Goal: Find specific page/section: Find specific page/section

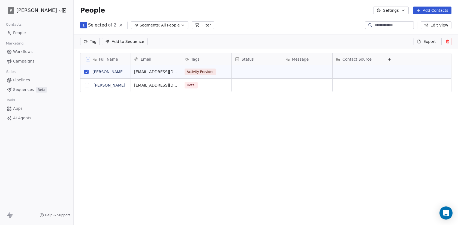
scroll to position [179, 385]
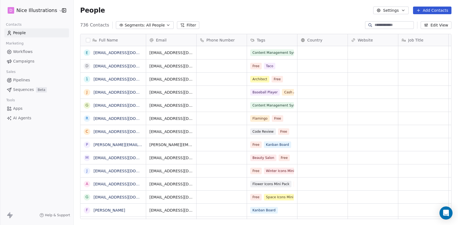
scroll to position [198, 385]
click at [50, 11] on html "D Nice Illustrations Contacts People Marketing Workflows Campaigns Sales Pipeli…" at bounding box center [229, 112] width 458 height 225
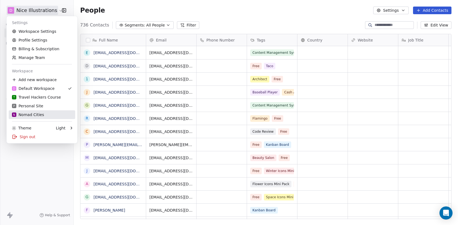
click at [40, 115] on div "N Nomad Cities" at bounding box center [28, 114] width 32 height 5
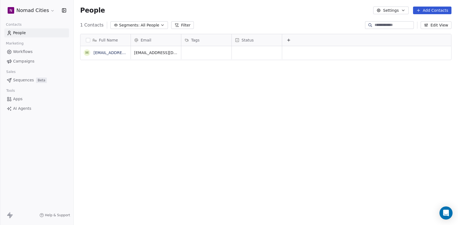
scroll to position [198, 385]
